Goal: Task Accomplishment & Management: Manage account settings

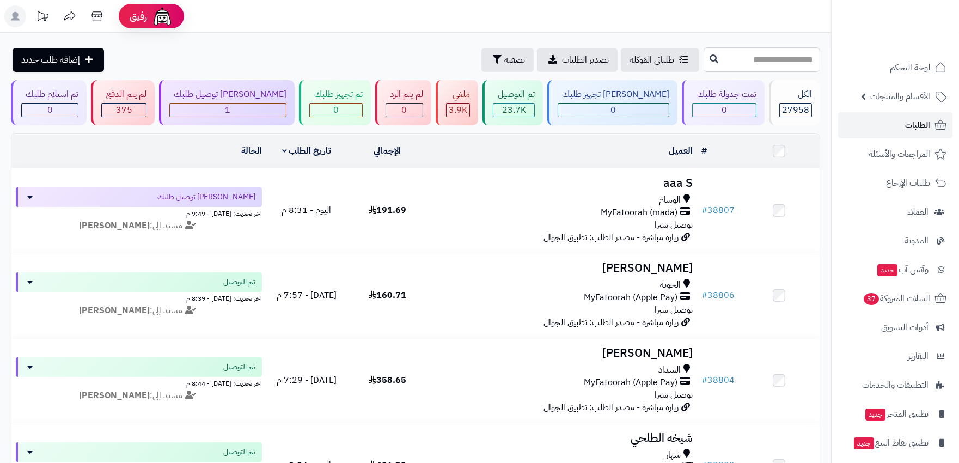
click at [911, 126] on span "الطلبات" at bounding box center [917, 125] width 25 height 15
